Goal: Transaction & Acquisition: Purchase product/service

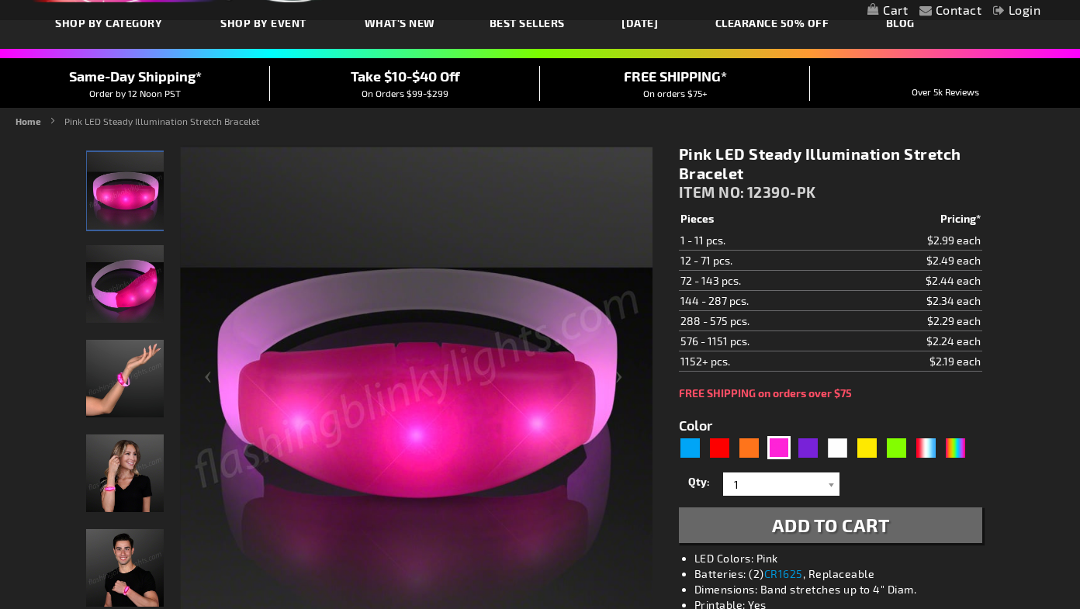
scroll to position [96, 0]
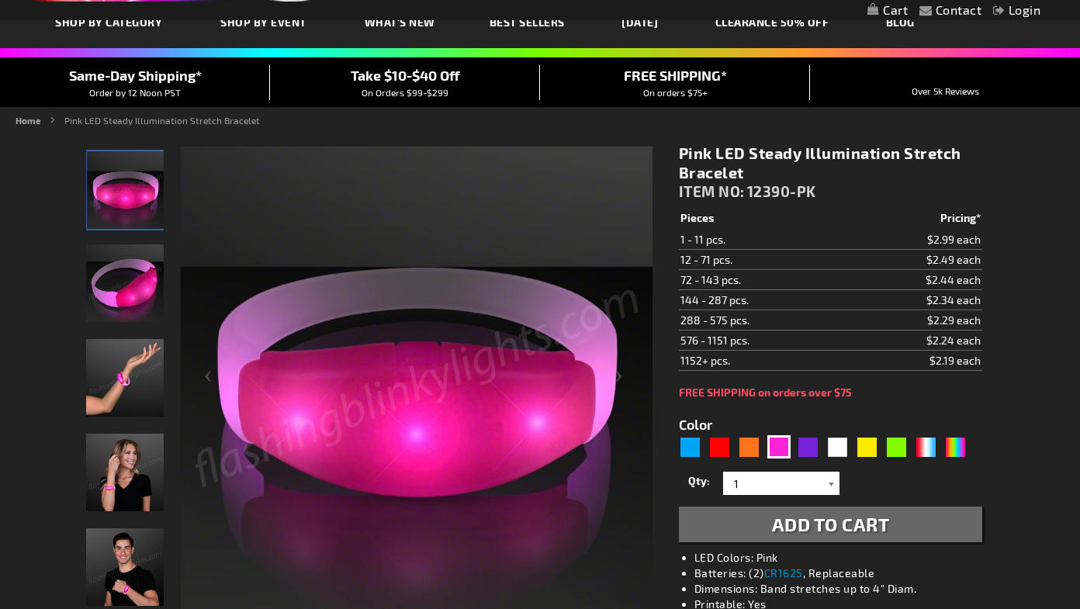
click at [833, 484] on div at bounding box center [832, 483] width 16 height 23
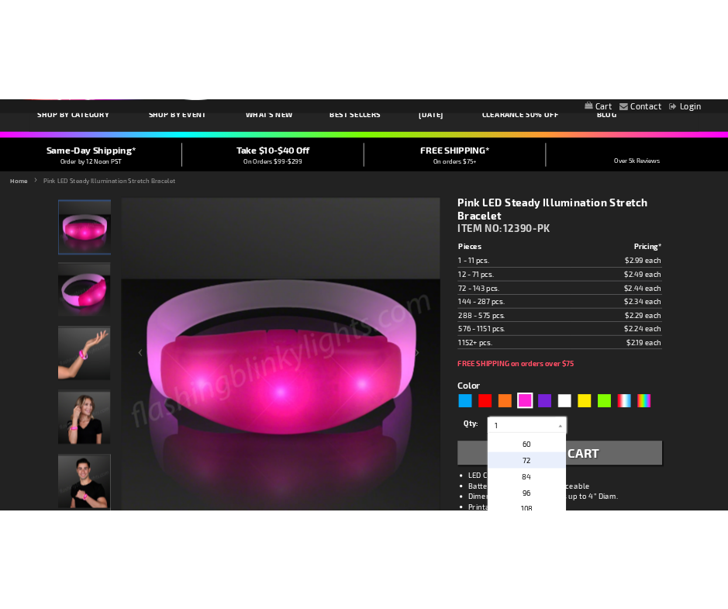
scroll to position [344, 0]
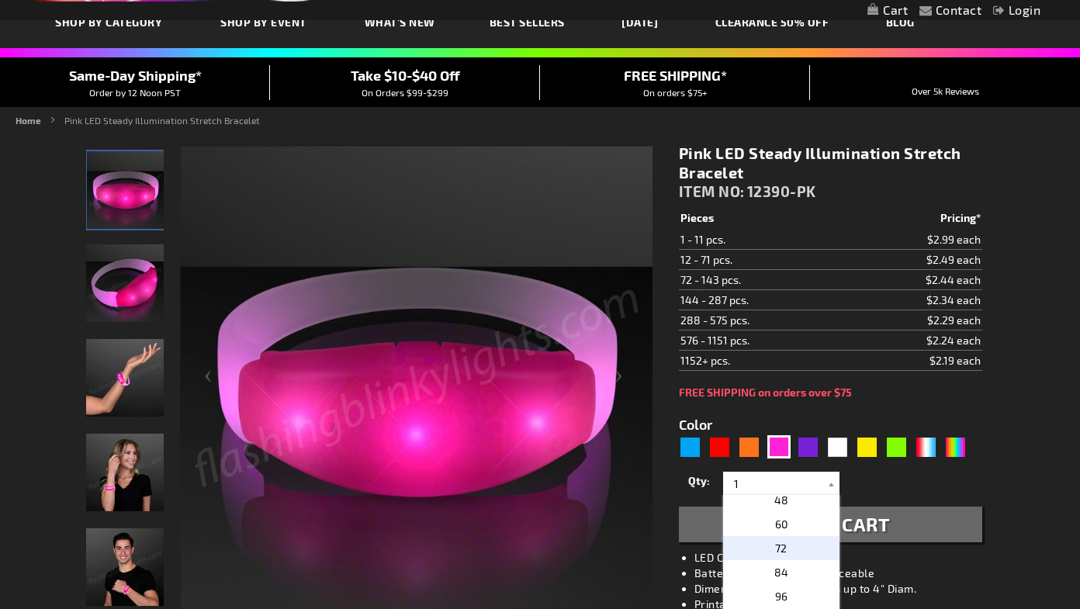
click at [784, 547] on span "72" at bounding box center [781, 547] width 12 height 13
type input "72"
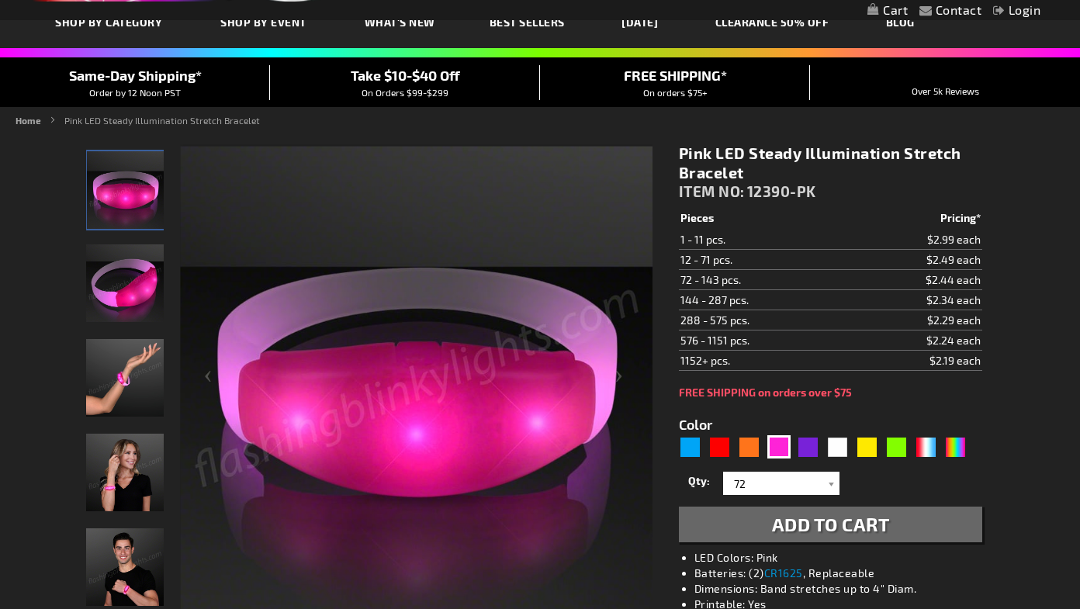
click at [799, 538] on button "Add to Cart" at bounding box center [830, 524] width 303 height 36
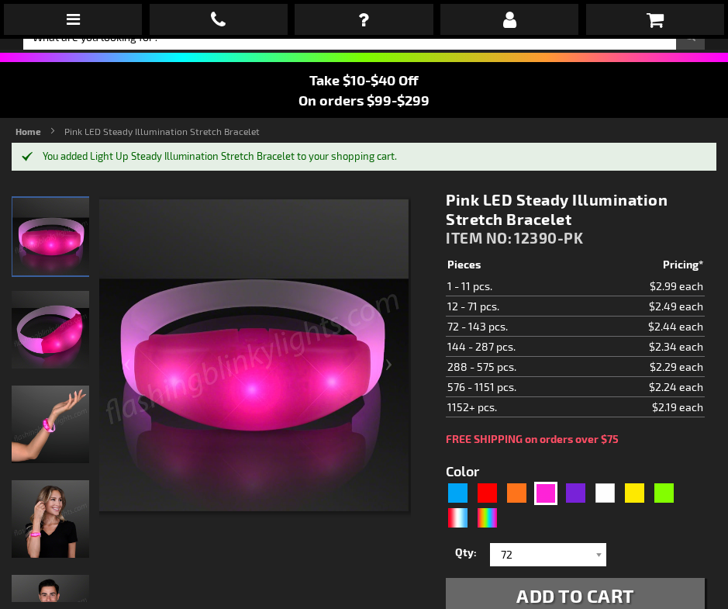
click at [364, 554] on div at bounding box center [255, 396] width 312 height 411
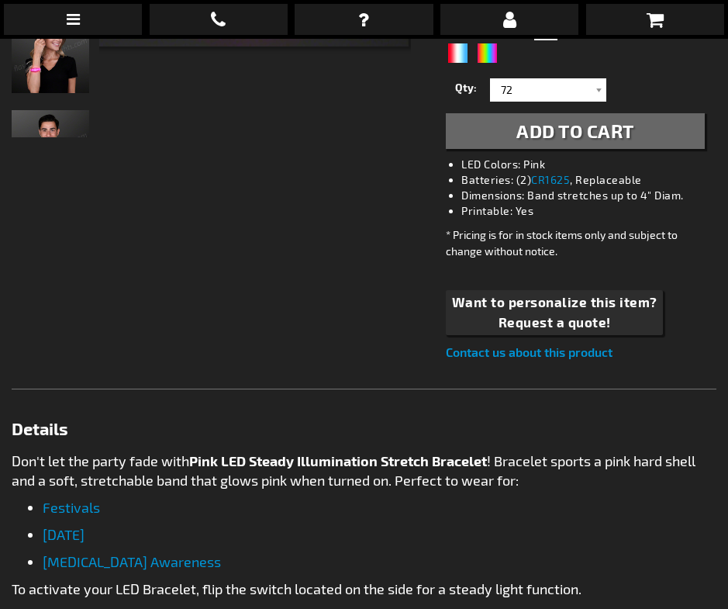
scroll to position [0, 0]
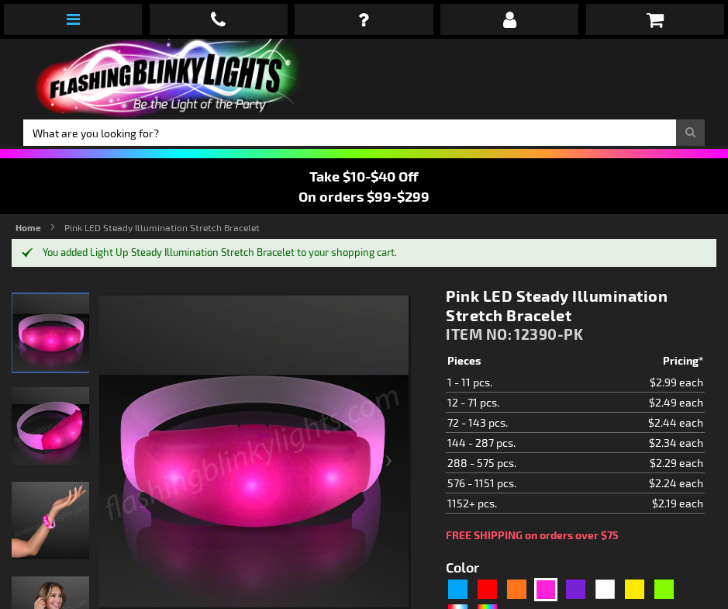
click at [81, 21] on link at bounding box center [73, 19] width 138 height 31
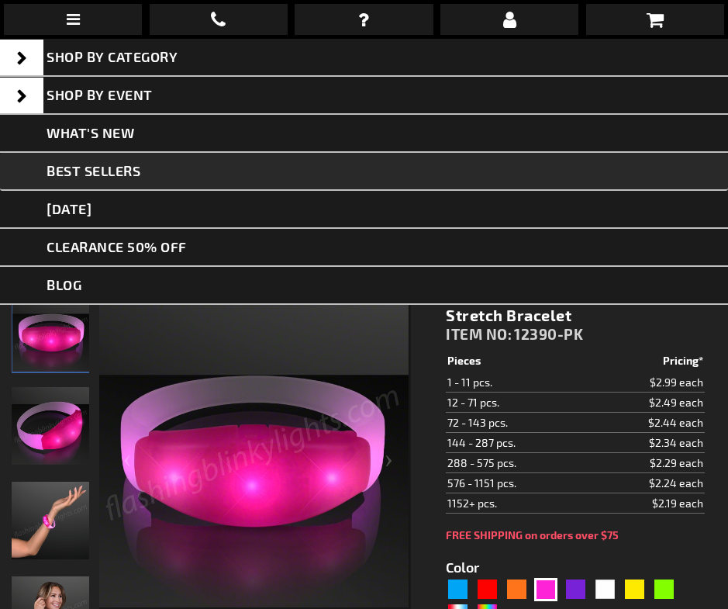
click at [105, 173] on span "Best Sellers" at bounding box center [94, 170] width 94 height 17
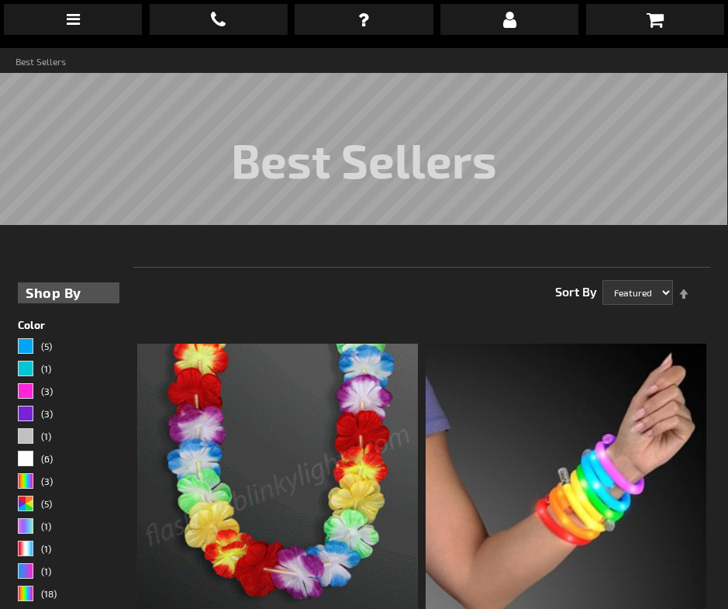
scroll to position [169, 0]
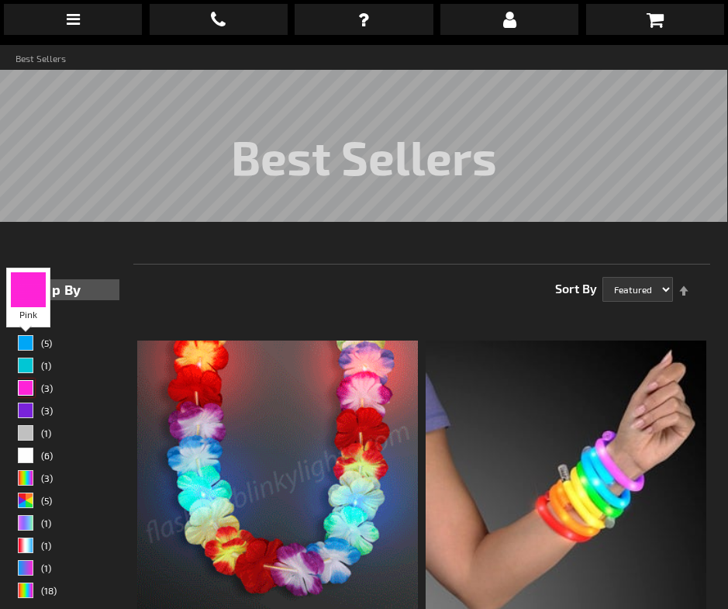
click at [32, 380] on div "Pink" at bounding box center [26, 388] width 16 height 16
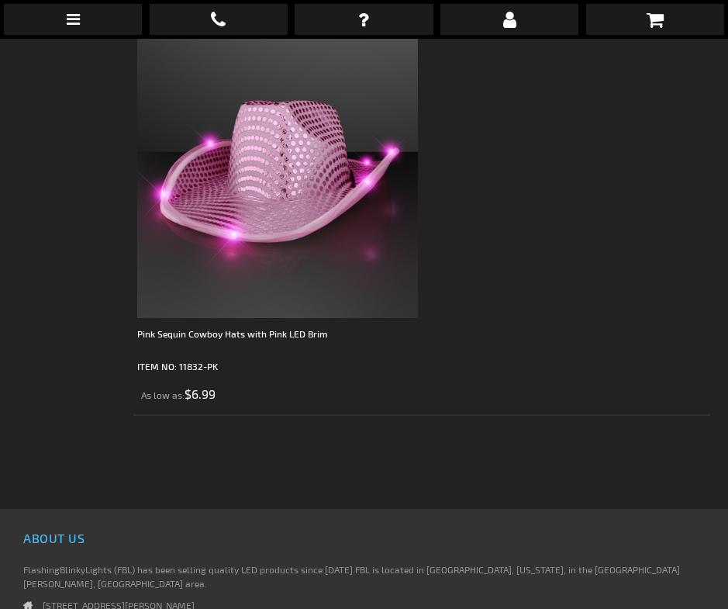
scroll to position [952, 0]
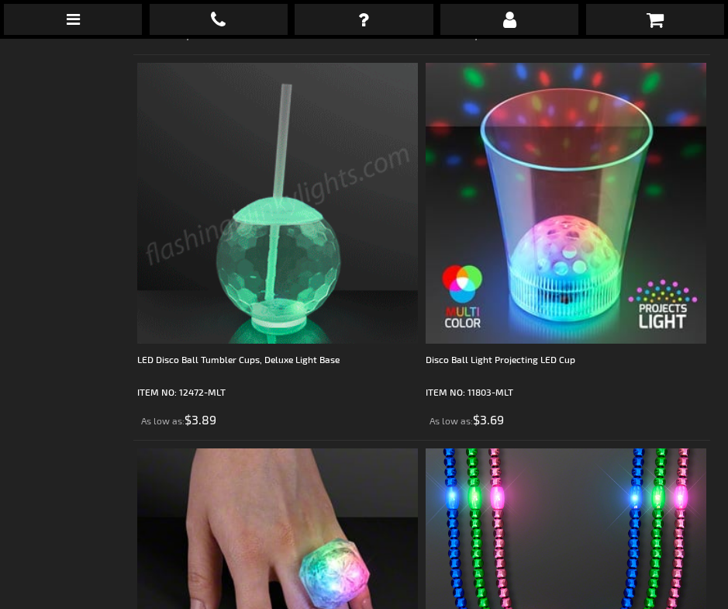
scroll to position [1898, 0]
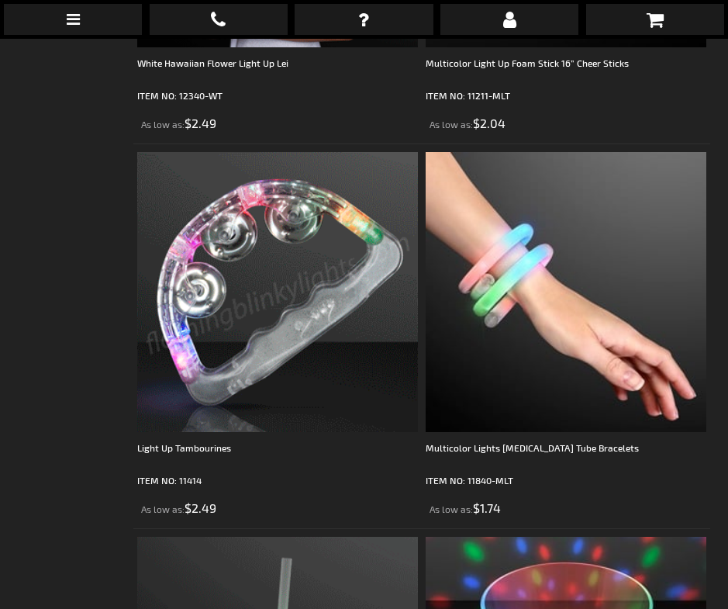
click at [226, 240] on img at bounding box center [277, 292] width 281 height 281
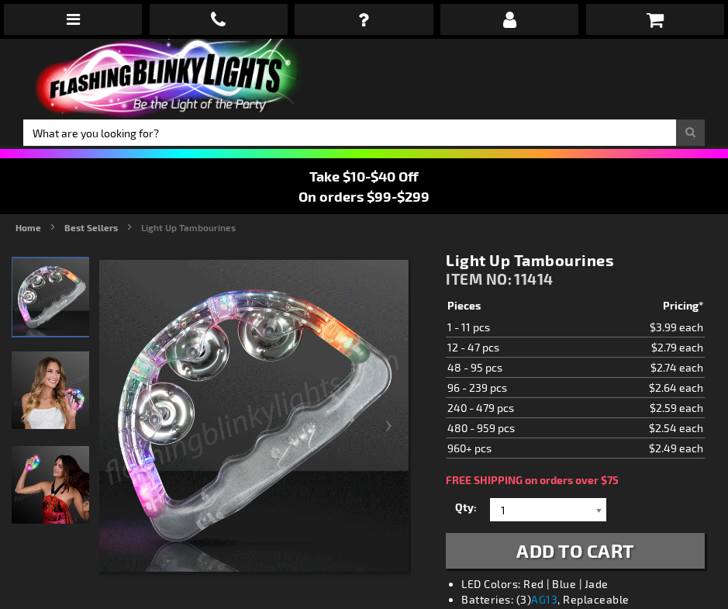
click at [599, 510] on div at bounding box center [599, 509] width 16 height 23
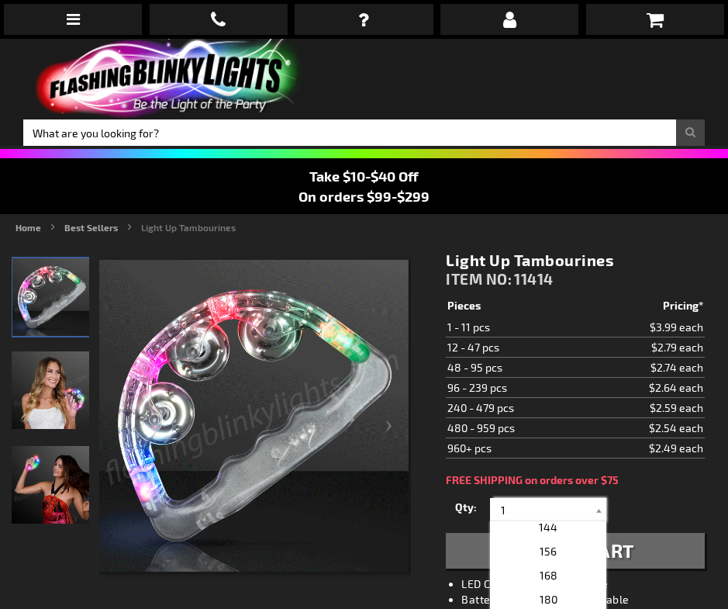
scroll to position [557, 0]
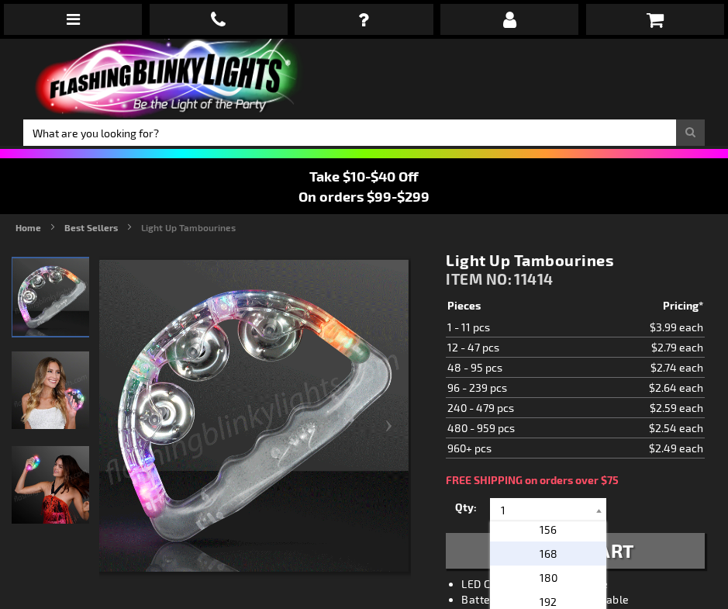
click at [562, 556] on p "168" at bounding box center [548, 553] width 116 height 24
type input "168"
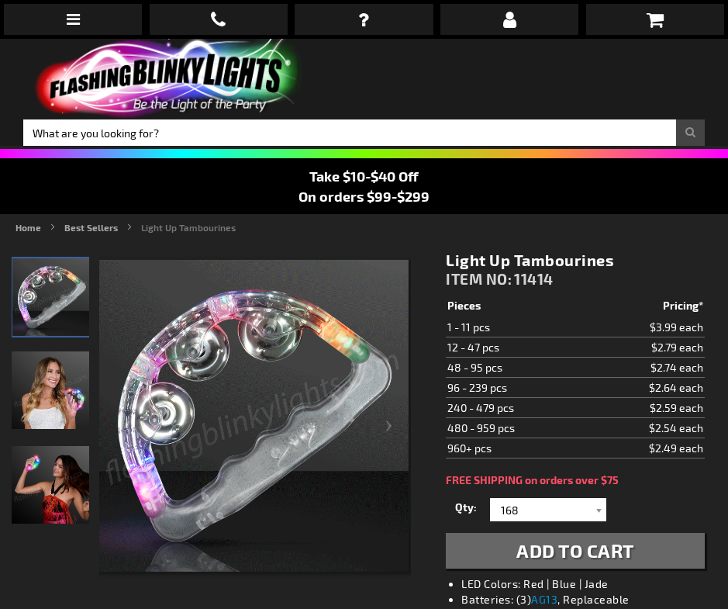
click at [600, 555] on span "Add to Cart" at bounding box center [576, 550] width 118 height 22
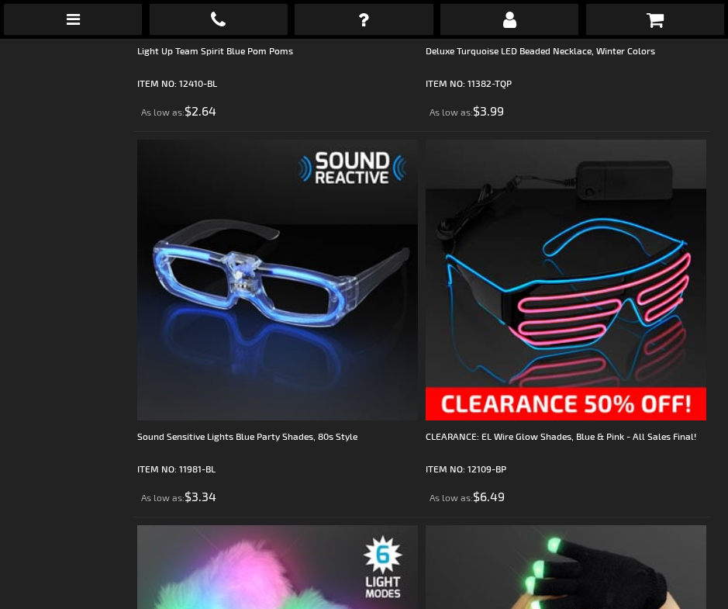
scroll to position [8460, 0]
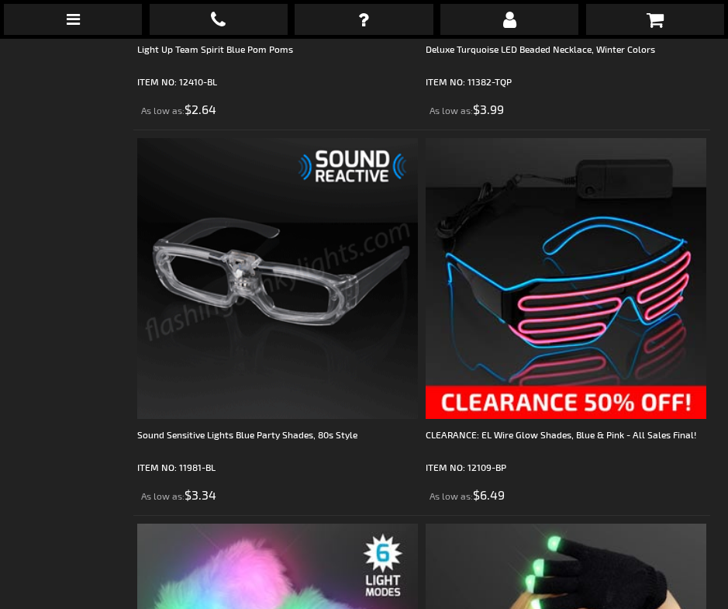
click at [310, 289] on img at bounding box center [277, 278] width 281 height 281
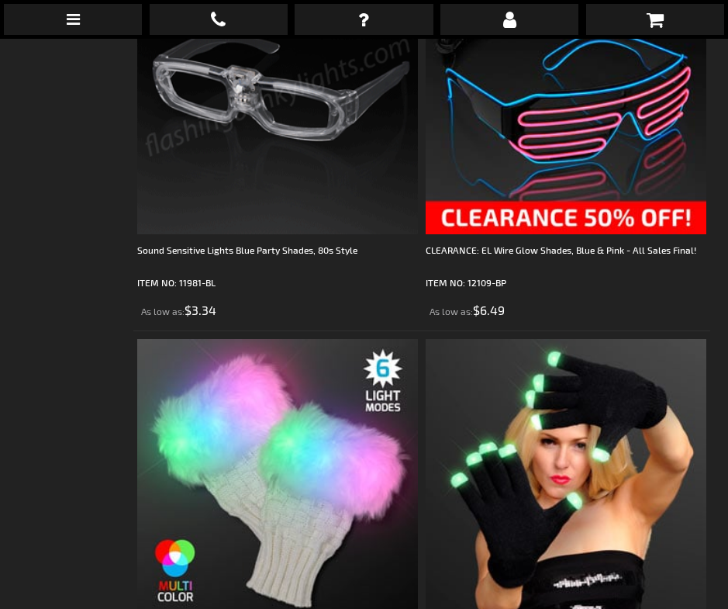
scroll to position [8646, 0]
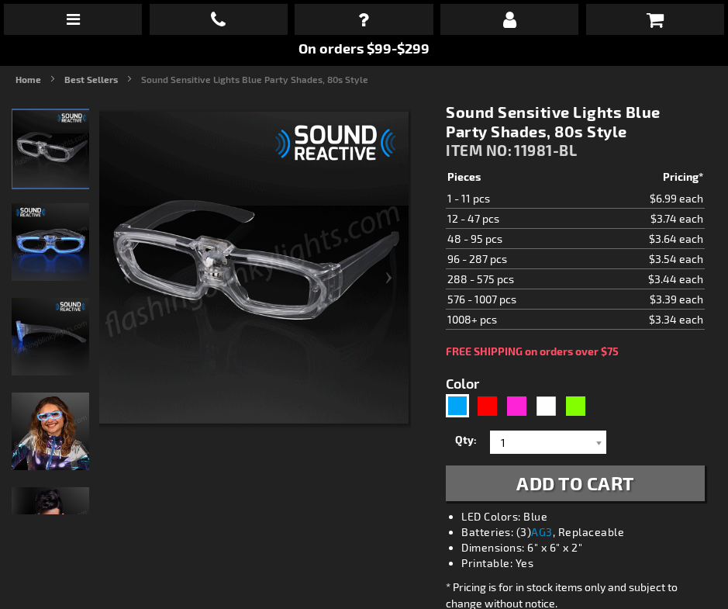
scroll to position [147, 0]
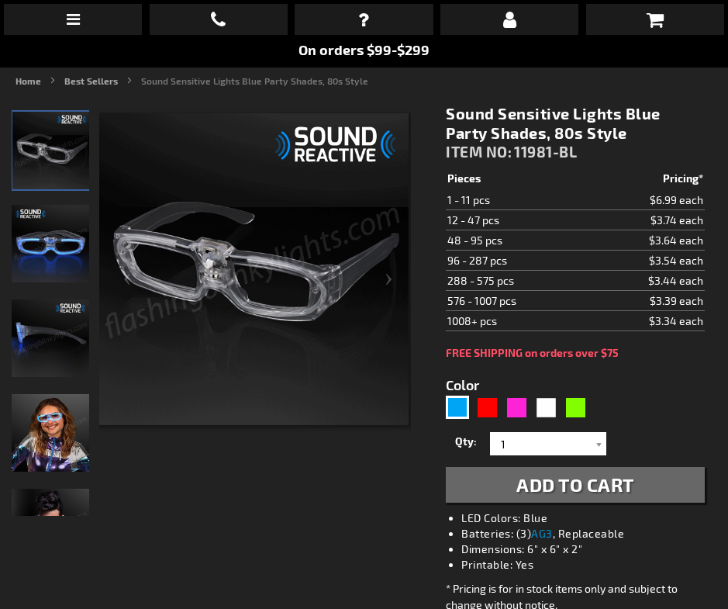
click at [57, 442] on img "Sound Sensitive Lights Blue Party Shades, 80s Style" at bounding box center [51, 433] width 78 height 78
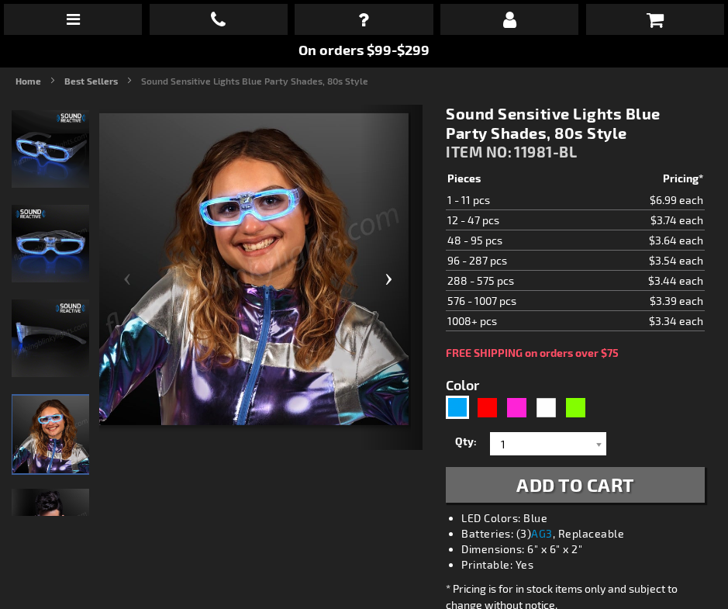
click at [385, 281] on div "Next" at bounding box center [392, 277] width 62 height 345
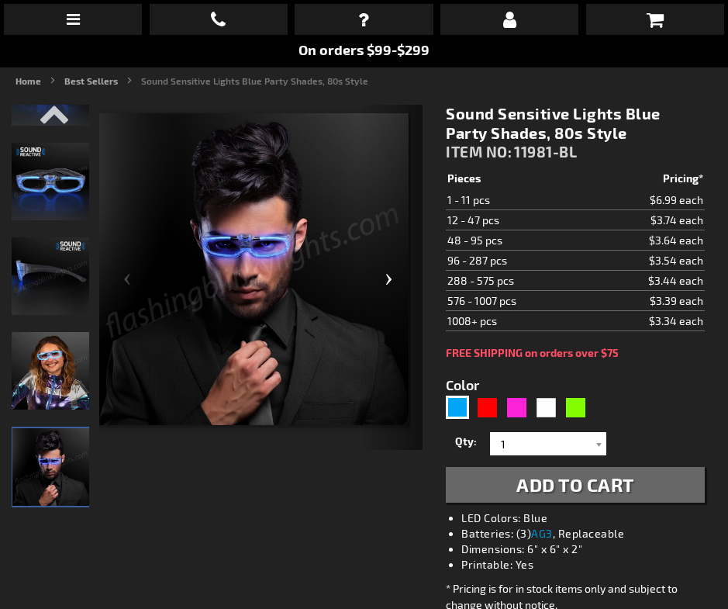
click at [385, 281] on div "Next" at bounding box center [392, 277] width 62 height 345
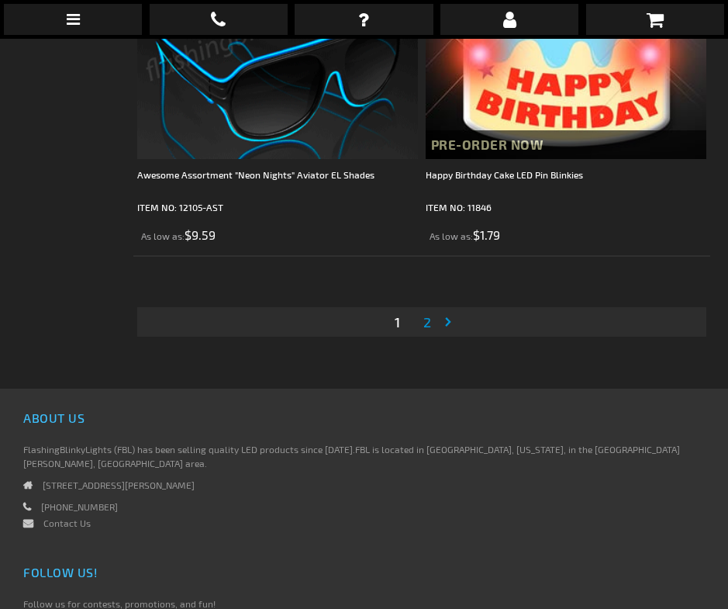
scroll to position [11806, 0]
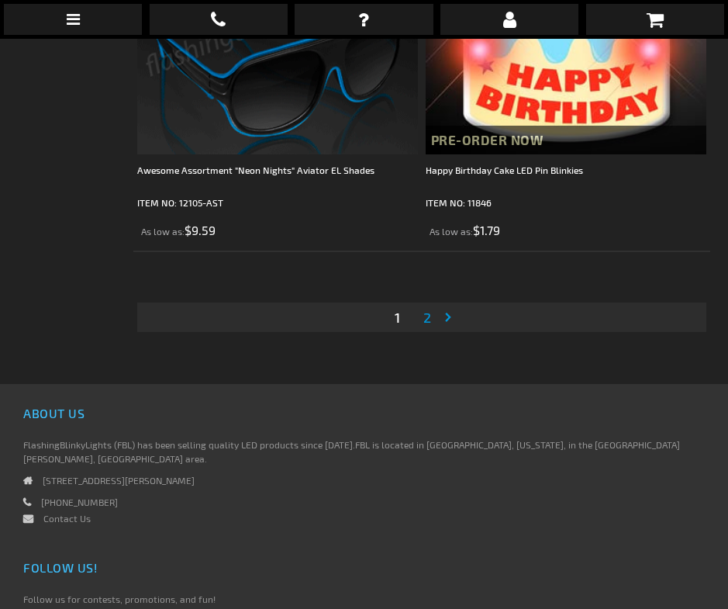
click at [423, 309] on span "2" at bounding box center [427, 317] width 8 height 17
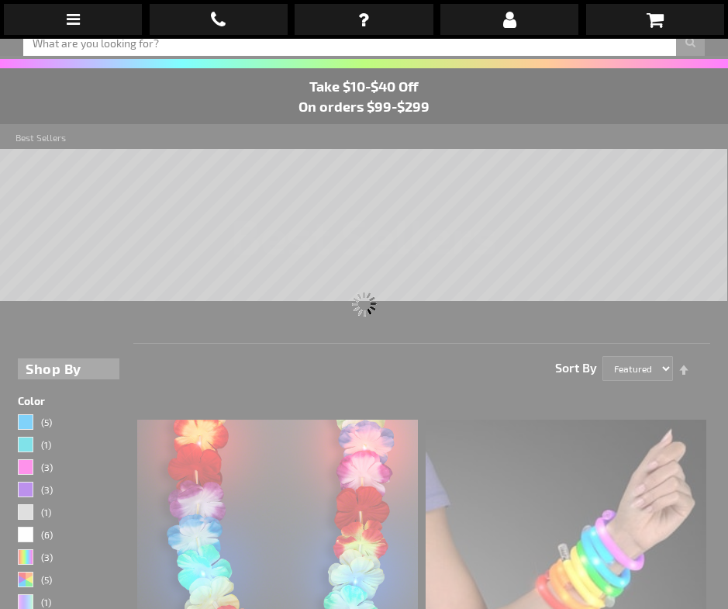
scroll to position [39, 0]
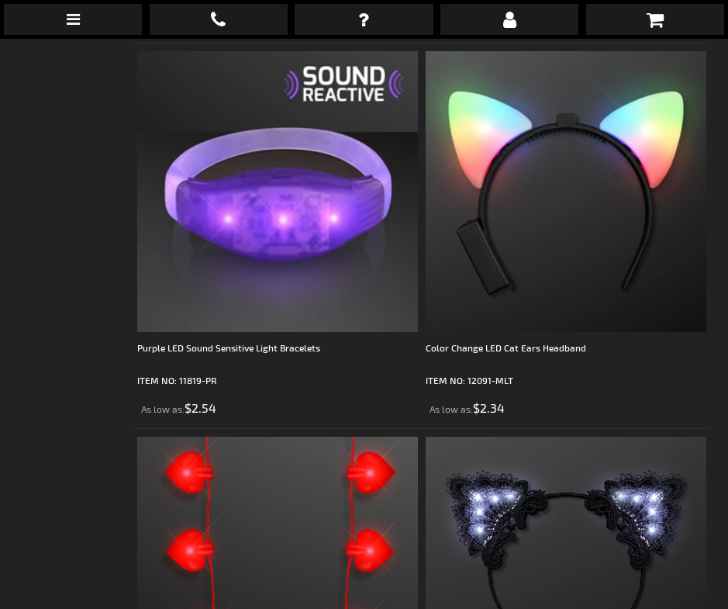
scroll to position [2770, 0]
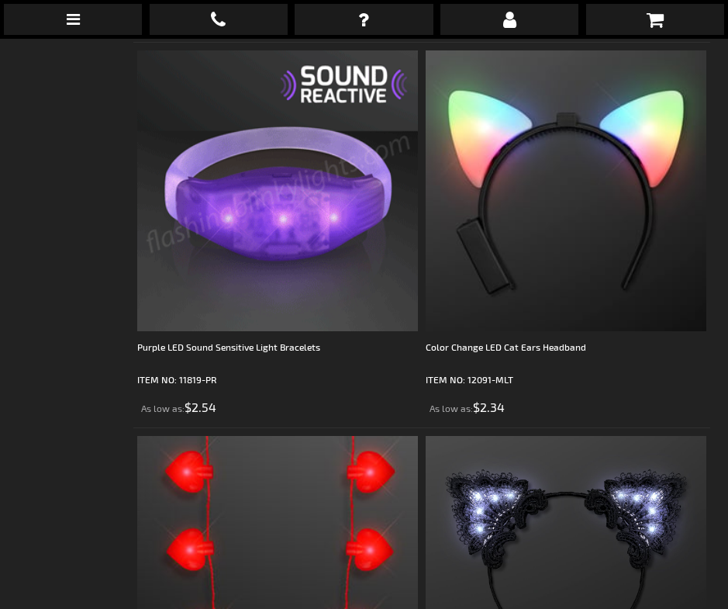
click at [297, 206] on img at bounding box center [277, 190] width 281 height 281
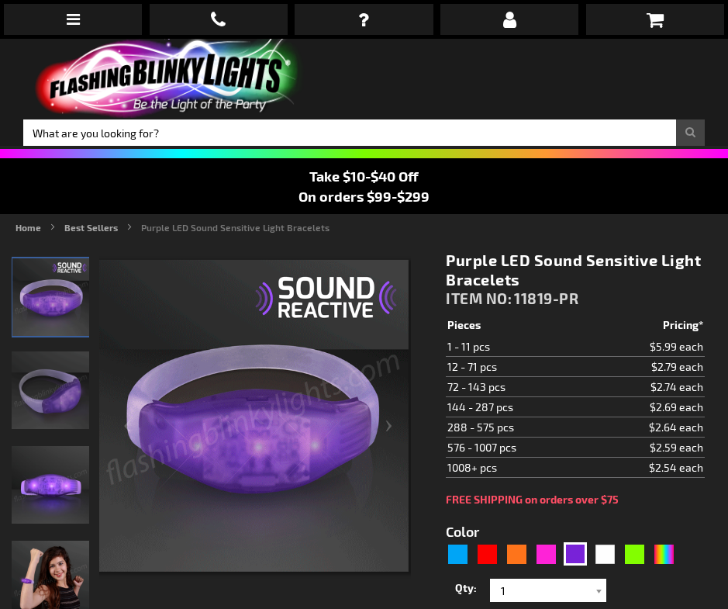
scroll to position [27, 0]
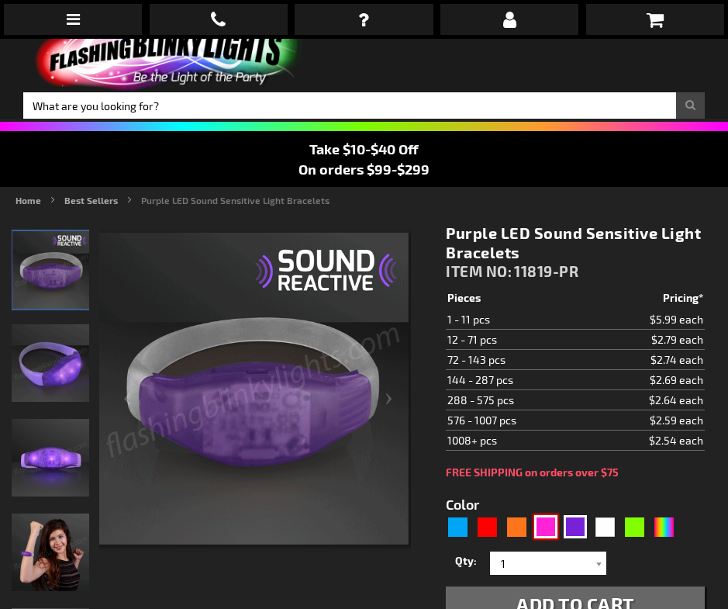
click at [551, 531] on div "Pink" at bounding box center [545, 526] width 23 height 23
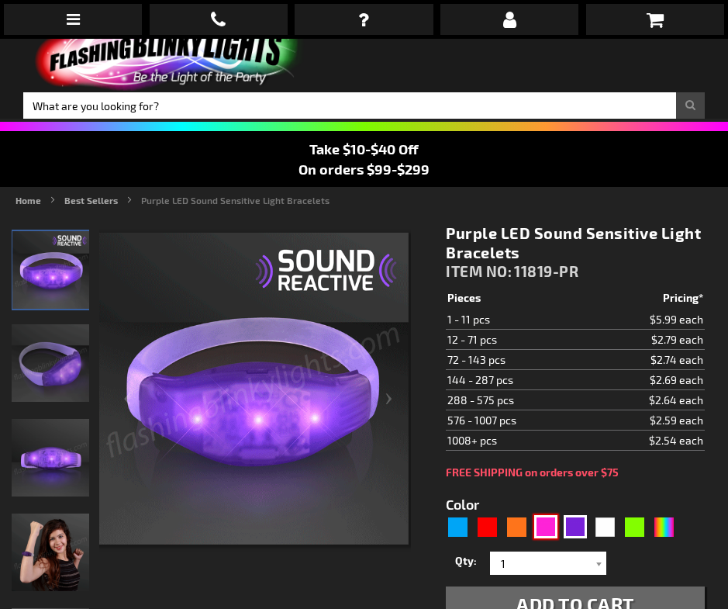
type input "5639"
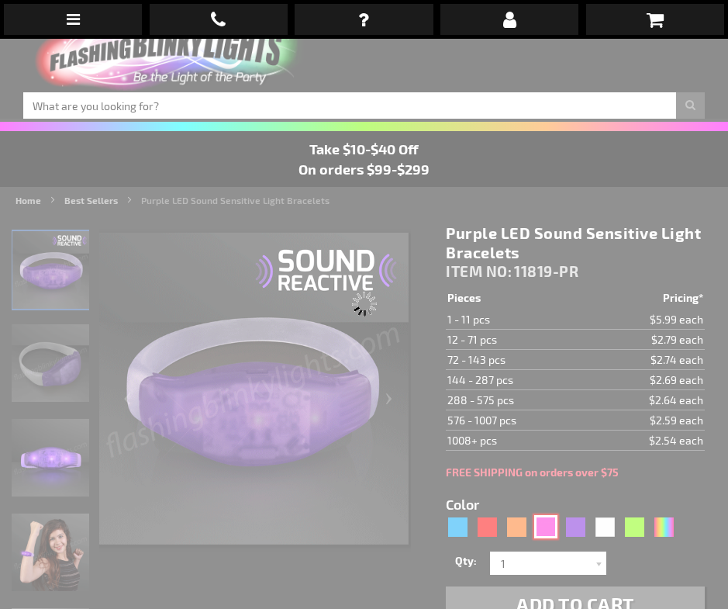
type input "11819-PK"
type input "Customize - Pink LED Sound Sensitive Light Bracelets - ITEM NO: 11819-PK"
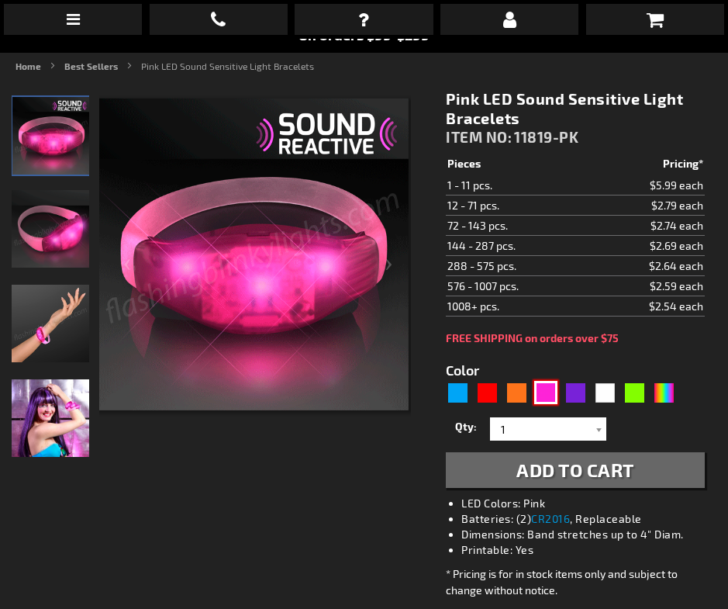
scroll to position [164, 0]
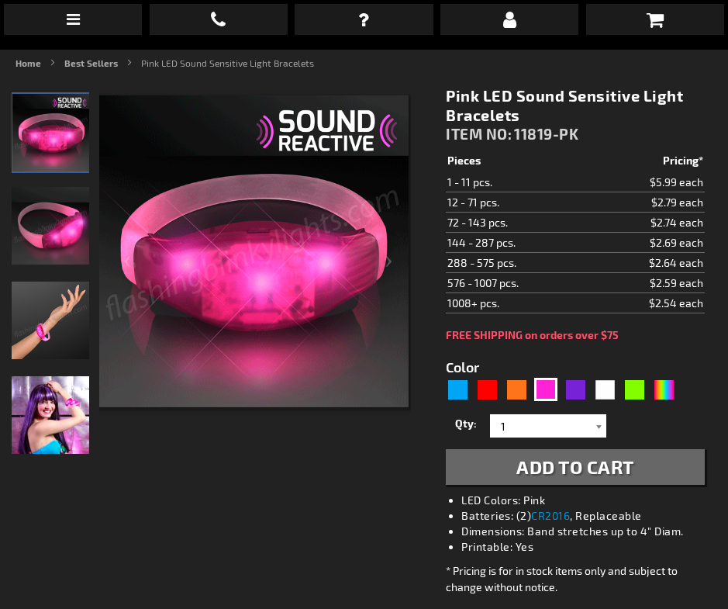
click at [598, 428] on div at bounding box center [599, 425] width 16 height 23
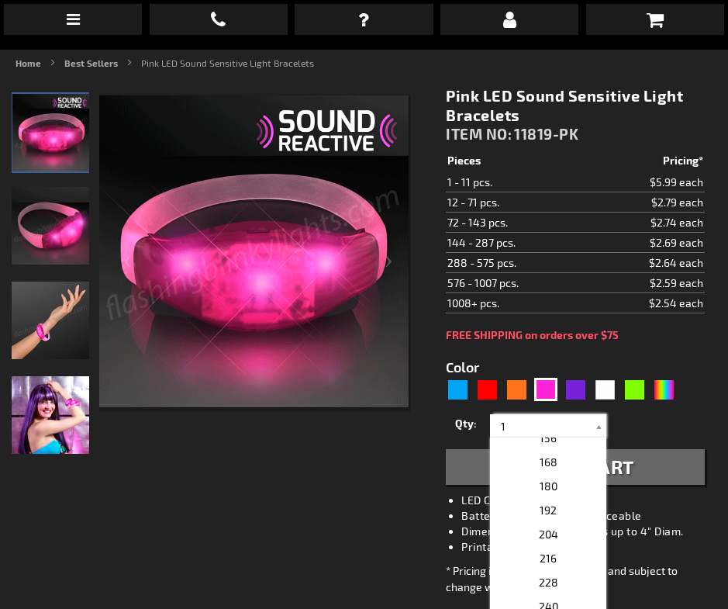
scroll to position [569, 0]
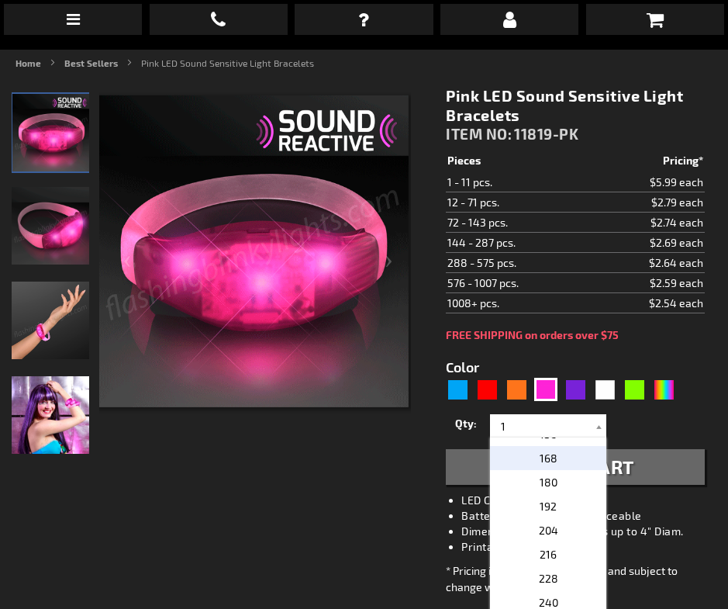
click at [562, 455] on p "168" at bounding box center [548, 458] width 116 height 24
type input "168"
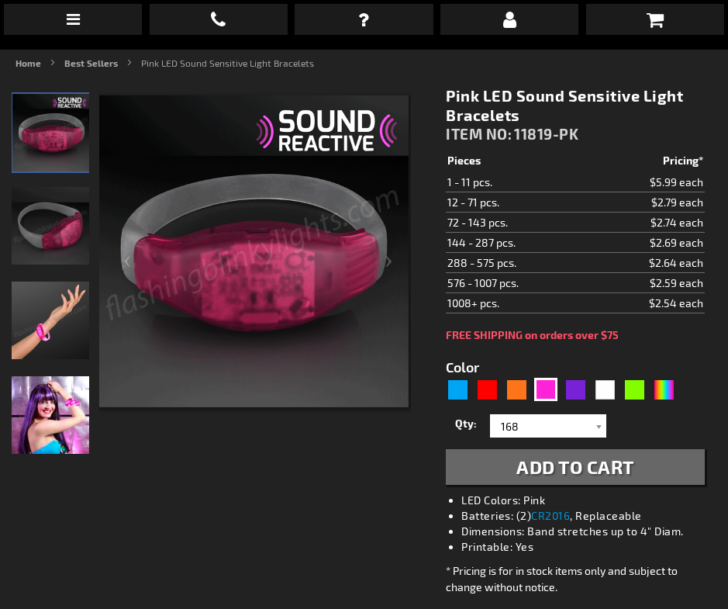
click at [574, 469] on span "Add to Cart" at bounding box center [576, 466] width 118 height 22
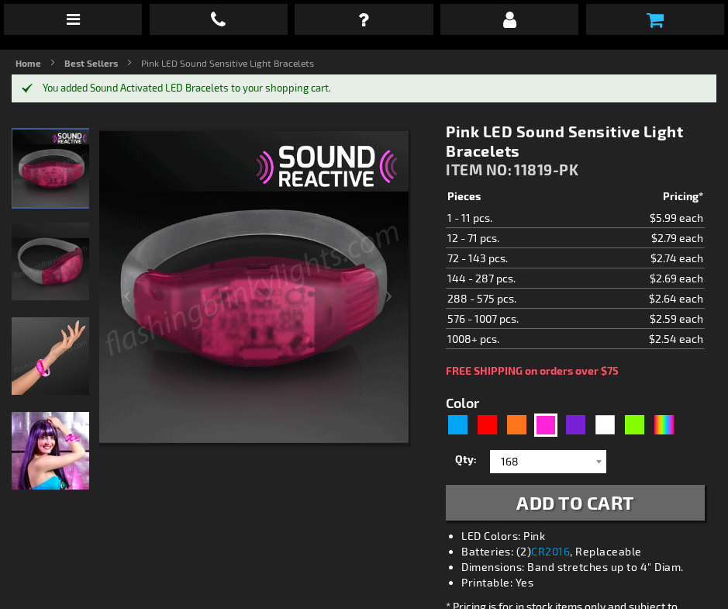
click at [651, 30] on link at bounding box center [655, 19] width 138 height 31
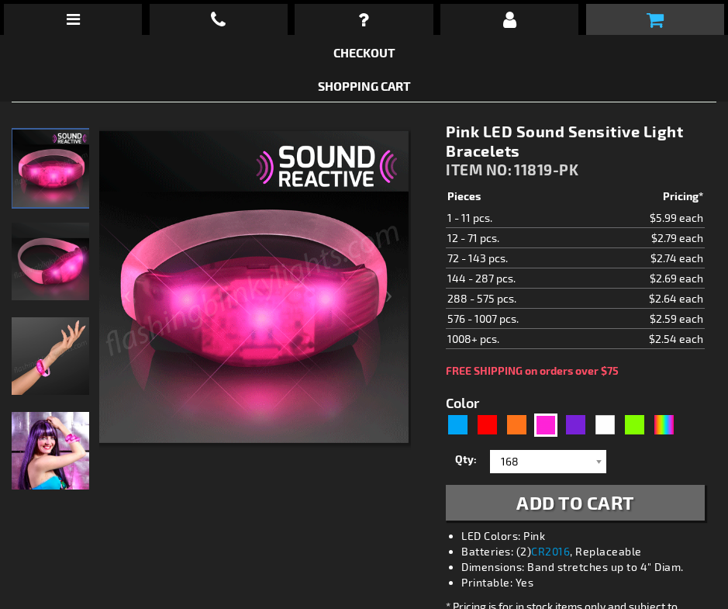
click at [660, 21] on icon at bounding box center [655, 19] width 17 height 19
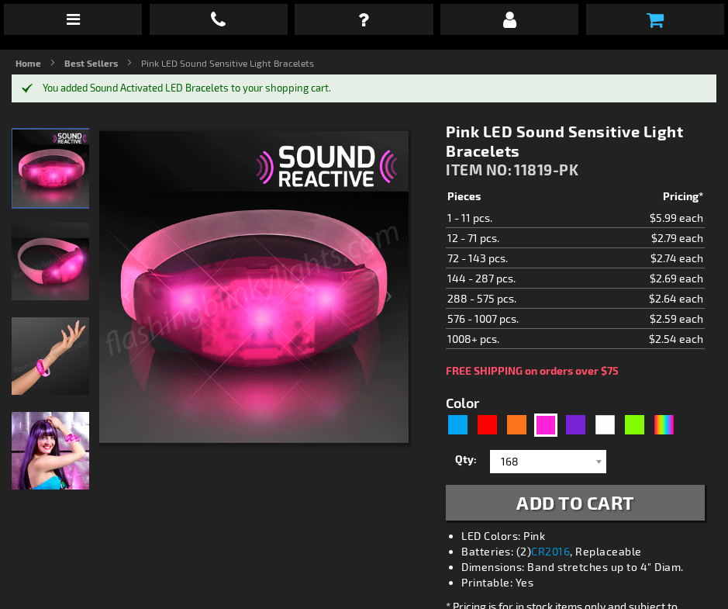
click at [661, 16] on icon at bounding box center [655, 19] width 17 height 19
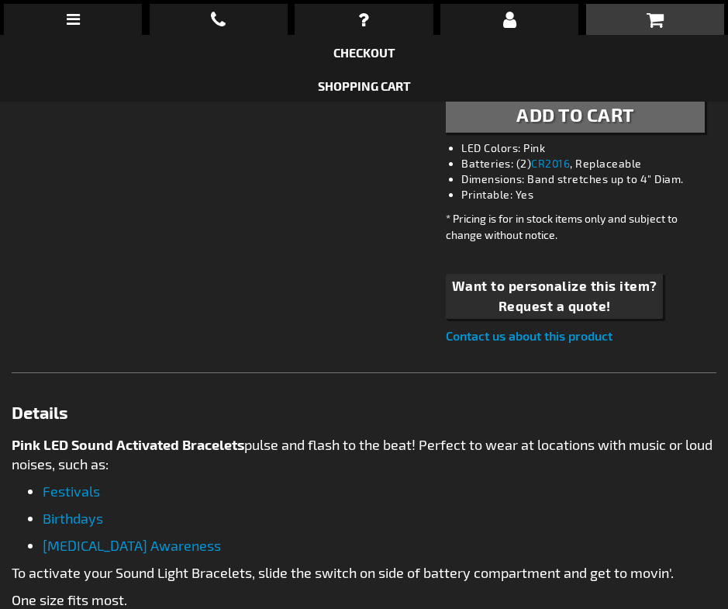
scroll to position [0, 0]
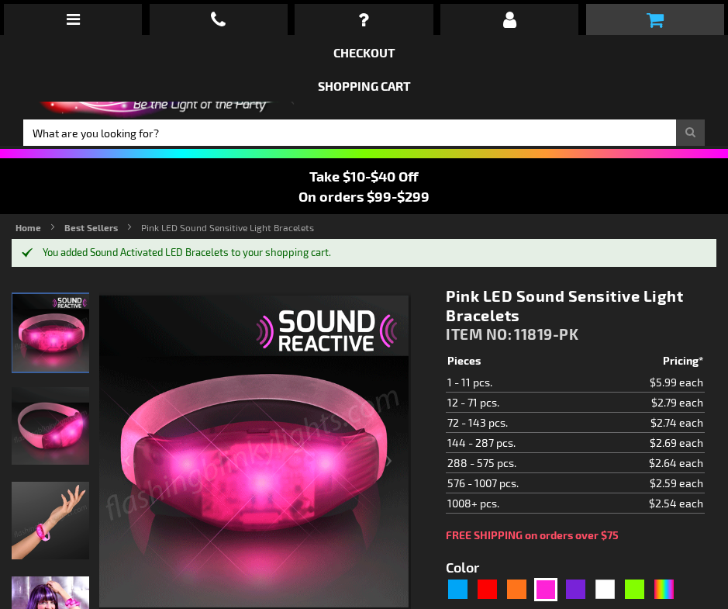
click at [652, 24] on icon at bounding box center [655, 19] width 17 height 19
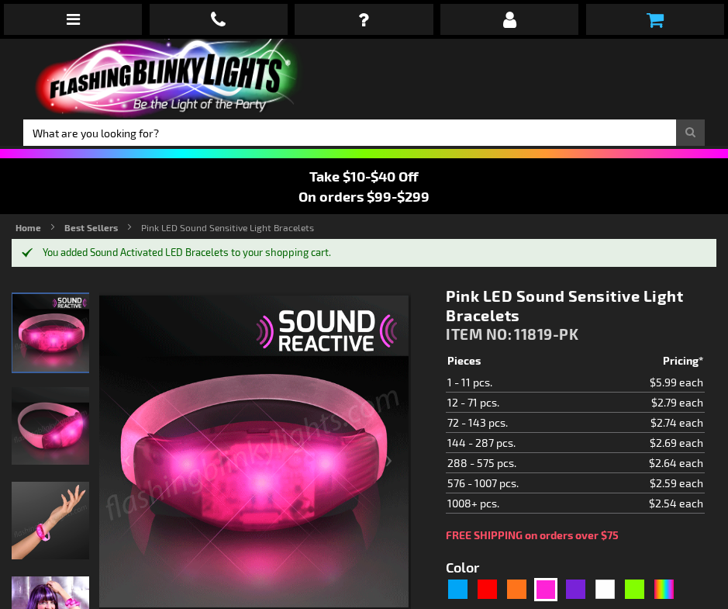
click at [663, 18] on icon at bounding box center [655, 19] width 17 height 19
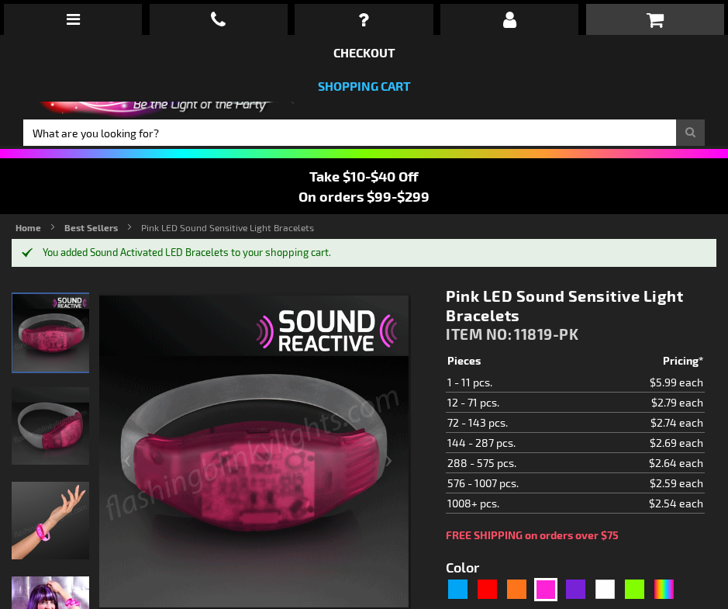
click at [388, 84] on link "Shopping Cart" at bounding box center [364, 85] width 93 height 15
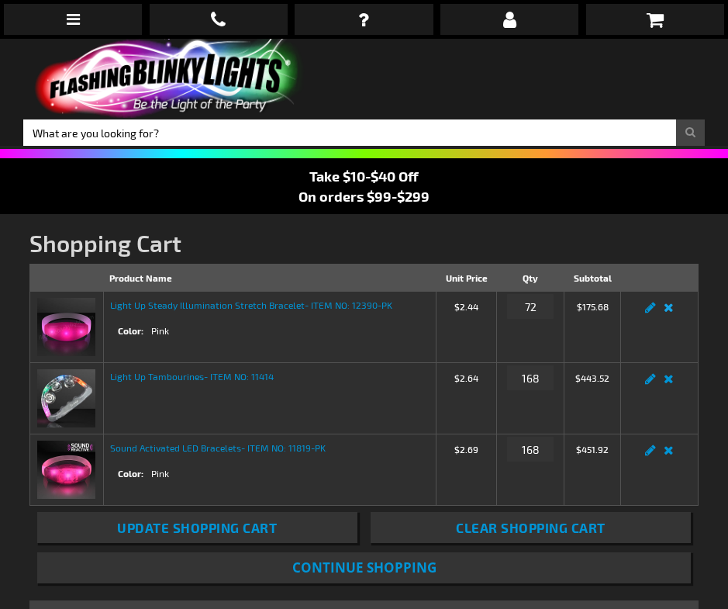
click at [670, 312] on link "Remove item" at bounding box center [669, 312] width 18 height 0
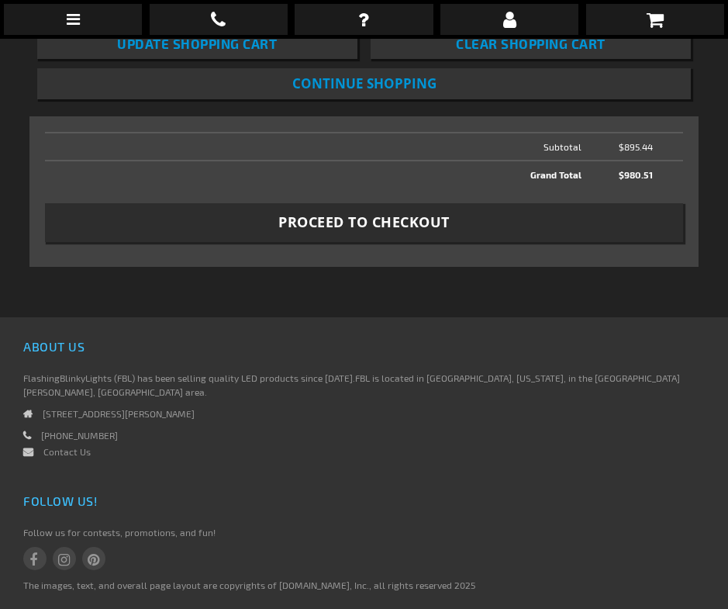
scroll to position [421, 0]
